Goal: Information Seeking & Learning: Learn about a topic

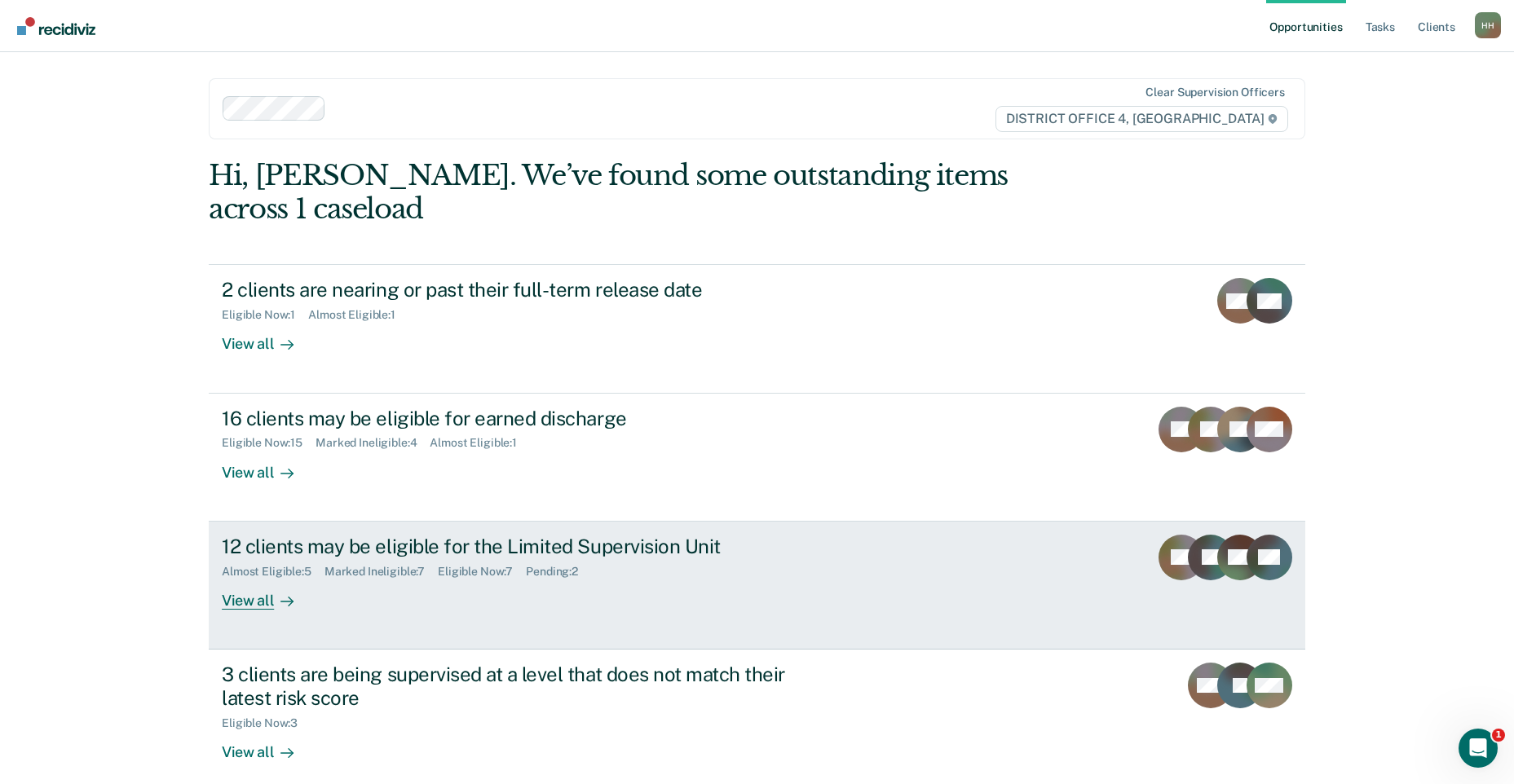
click at [610, 548] on div "12 clients may be eligible for the Limited Supervision Unit Almost Eligible : 5…" at bounding box center [527, 572] width 611 height 75
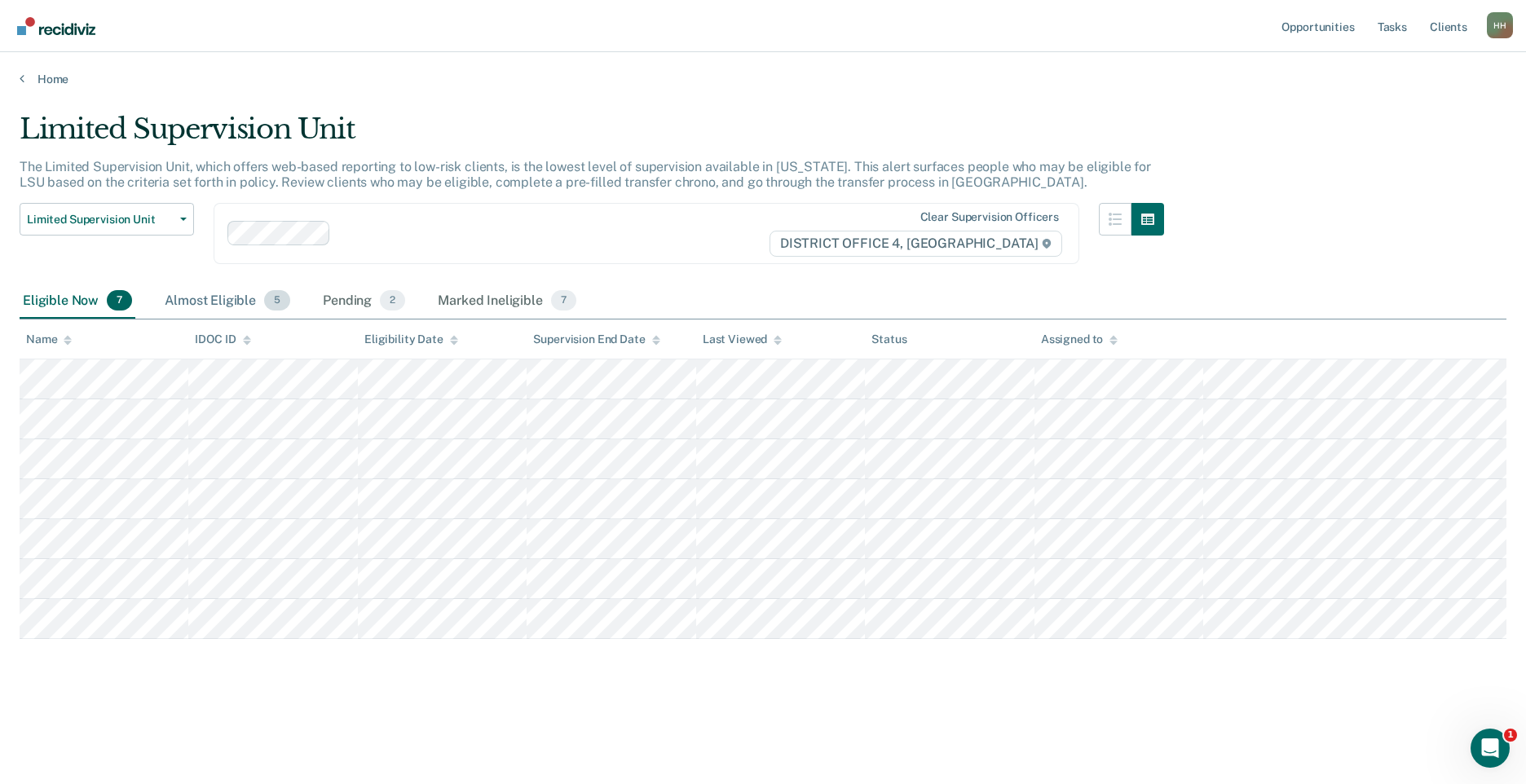
click at [218, 300] on div "Almost Eligible 5" at bounding box center [227, 301] width 132 height 36
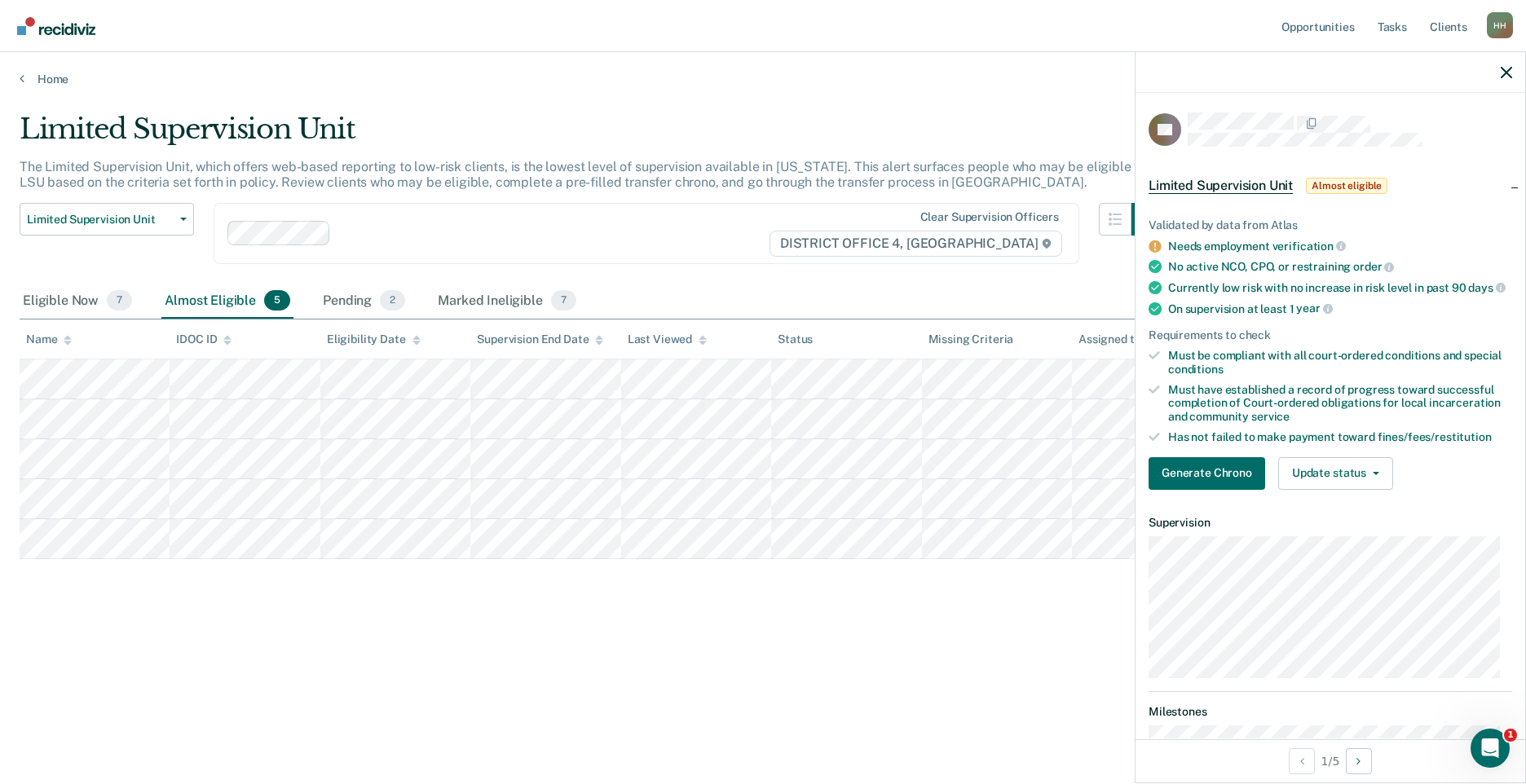
click at [1219, 184] on span "Limited Supervision Unit" at bounding box center [1220, 186] width 144 height 16
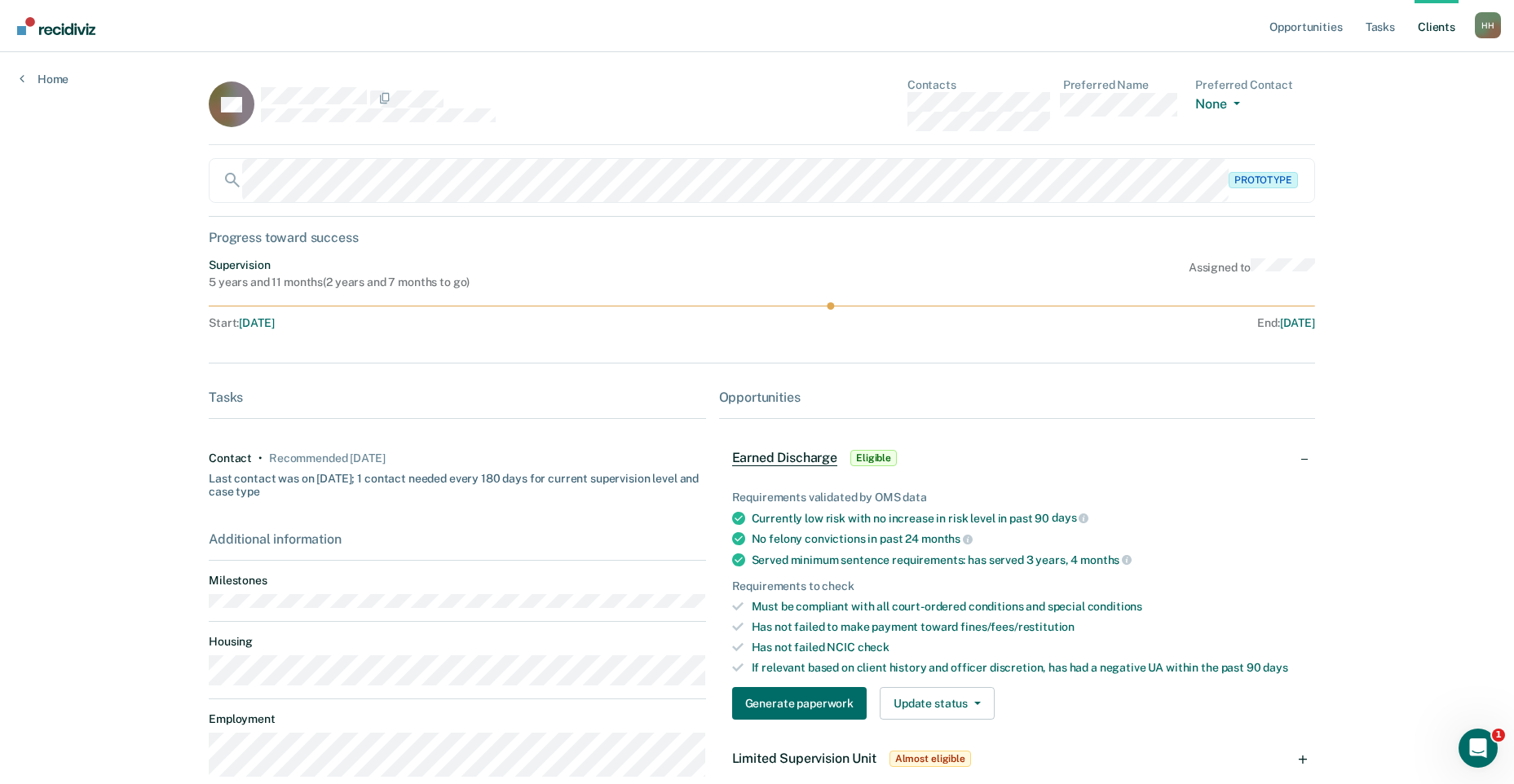
click at [602, 366] on div "RB Contacts Preferred Name Preferred Contact None Call Text Email None Prototyp…" at bounding box center [756, 444] width 1096 height 731
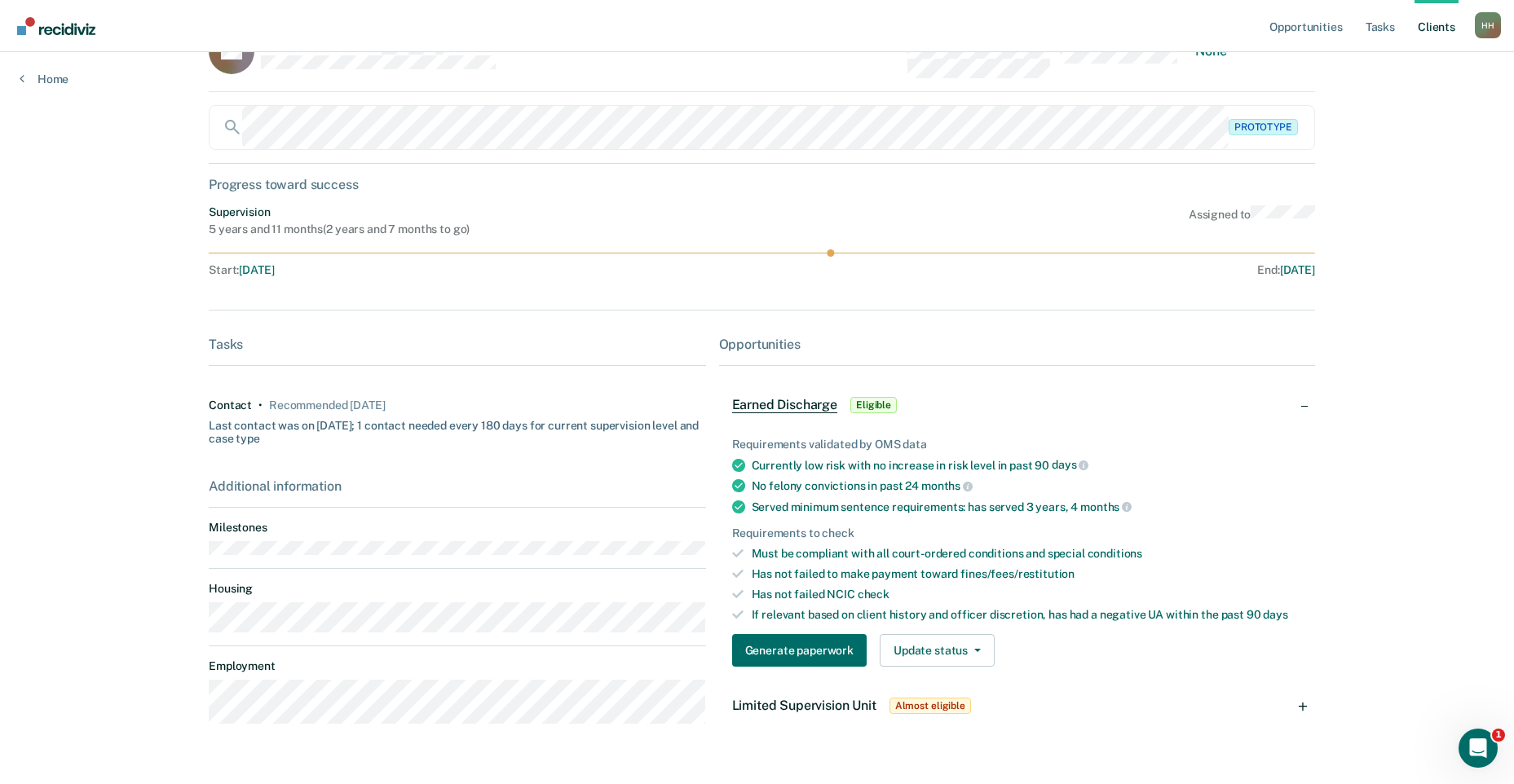
scroll to position [82, 0]
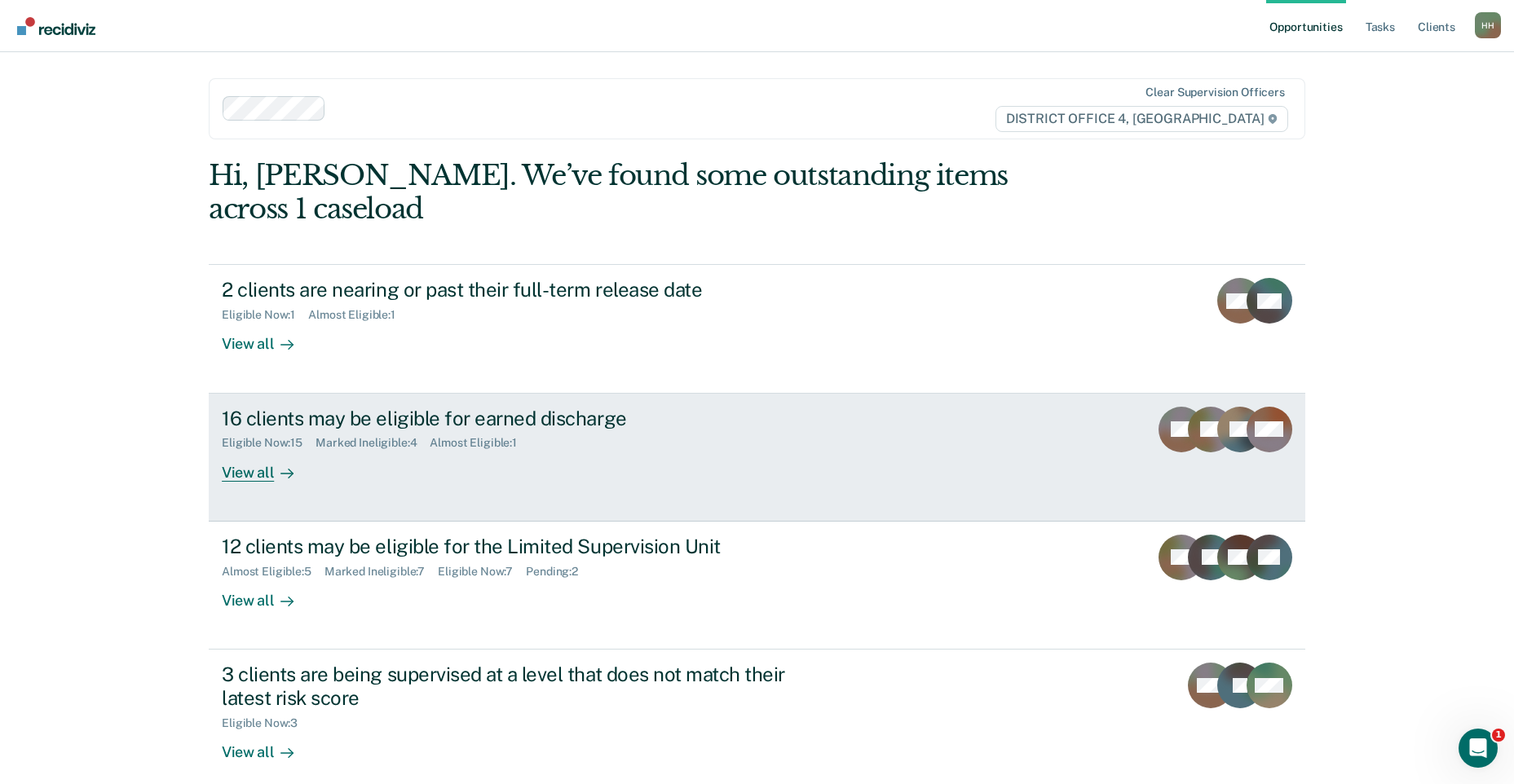
click at [581, 429] on div "16 clients may be eligible for earned discharge Eligible Now : 15 Marked Inelig…" at bounding box center [527, 444] width 611 height 75
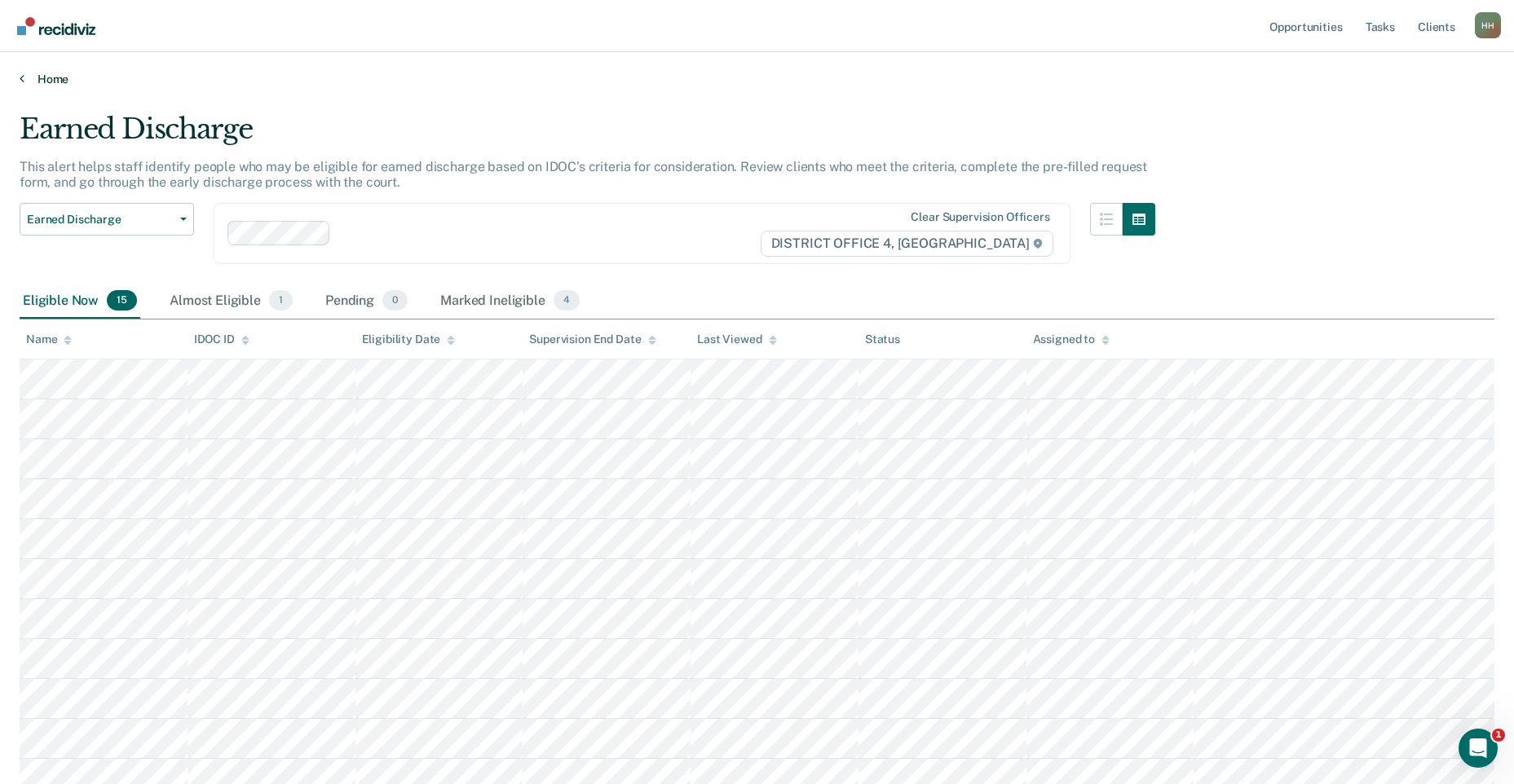
click at [40, 82] on link "Home" at bounding box center [757, 79] width 1474 height 15
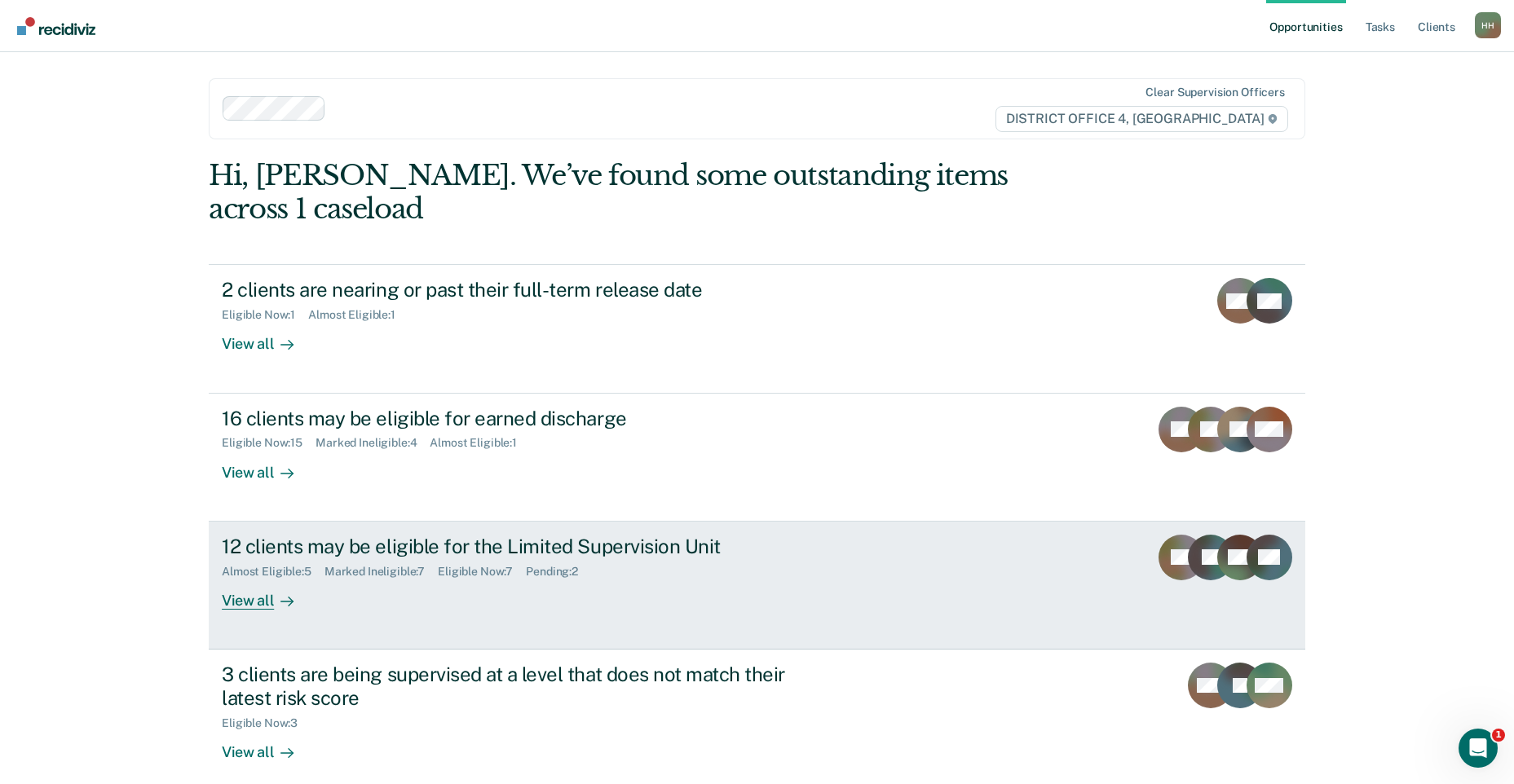
click at [682, 558] on div "Almost Eligible : 5 Marked Ineligible : 7 Eligible Now : 7 Pending : 2" at bounding box center [507, 568] width 572 height 21
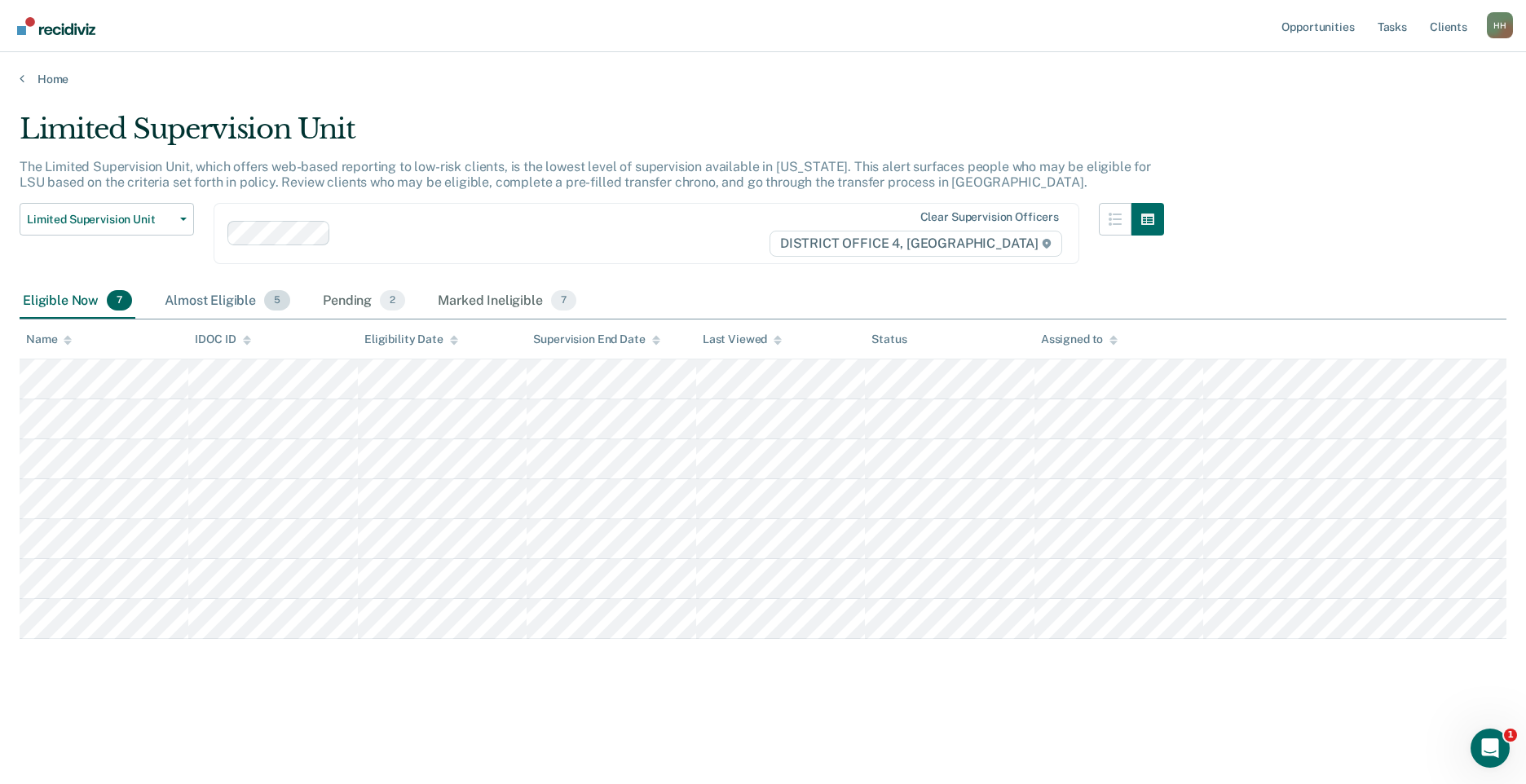
click at [214, 305] on div "Almost Eligible 5" at bounding box center [227, 301] width 132 height 36
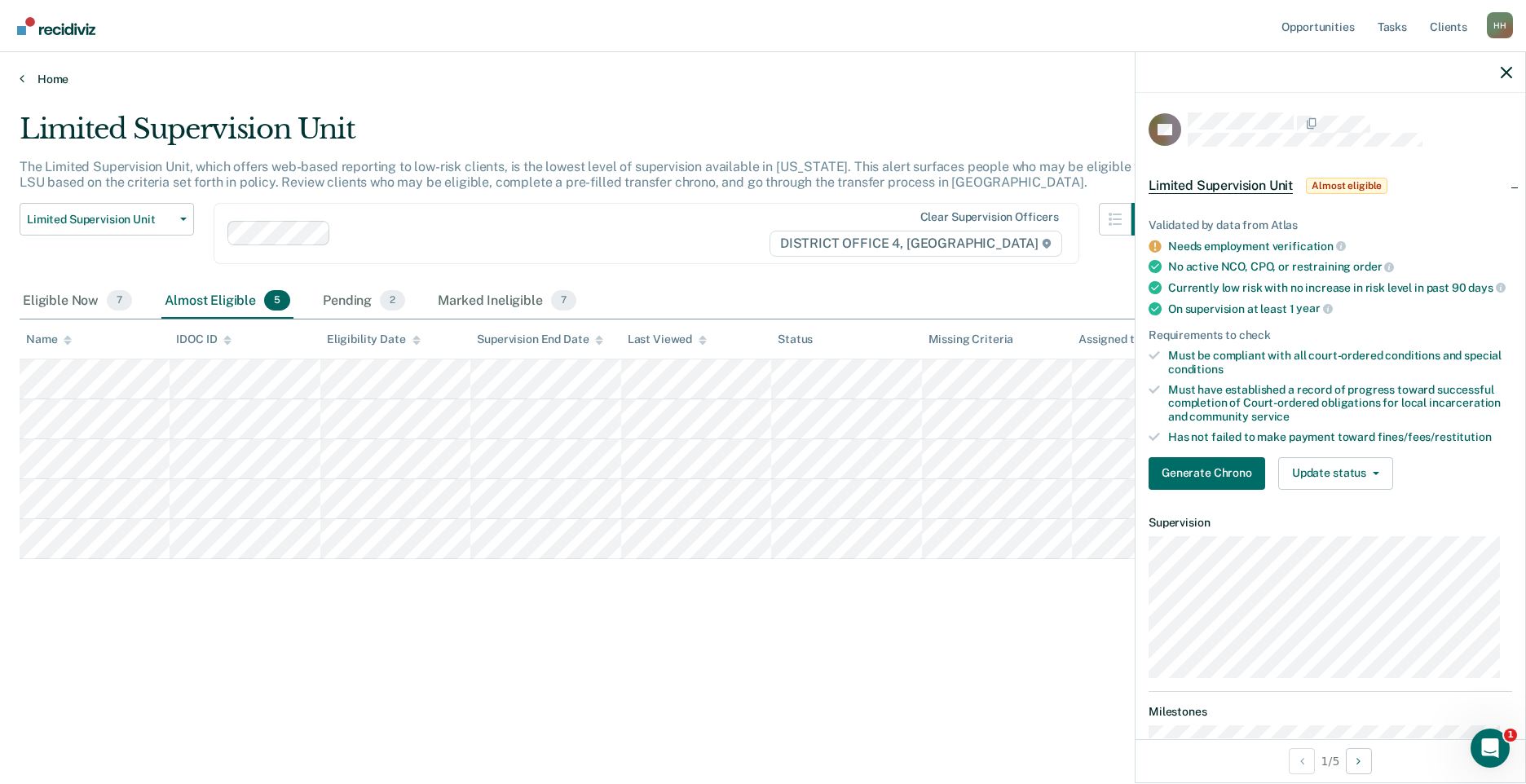
click at [37, 77] on link "Home" at bounding box center [763, 79] width 1486 height 15
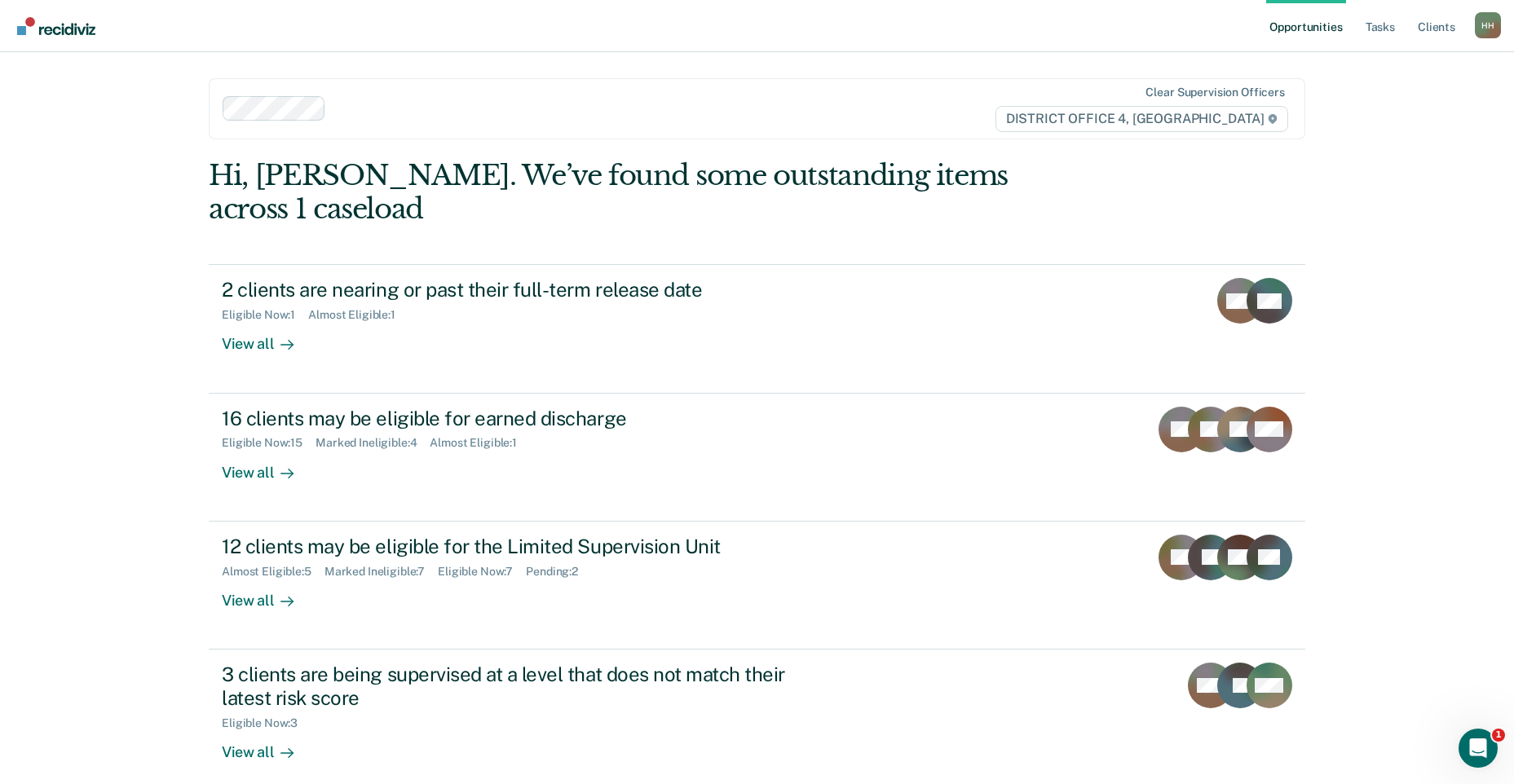
click at [125, 408] on div "Opportunities Tasks Client s Hobbs, Holly H H Profile How it works Log Out Clea…" at bounding box center [757, 497] width 1514 height 994
click at [107, 446] on div "Opportunities Tasks Client s Hobbs, Holly H H Profile How it works Log Out Clea…" at bounding box center [757, 497] width 1514 height 994
click at [87, 292] on div "Opportunities Tasks Client s Hobbs, Holly H H Profile How it works Log Out Clea…" at bounding box center [757, 497] width 1514 height 994
